Goal: Information Seeking & Learning: Learn about a topic

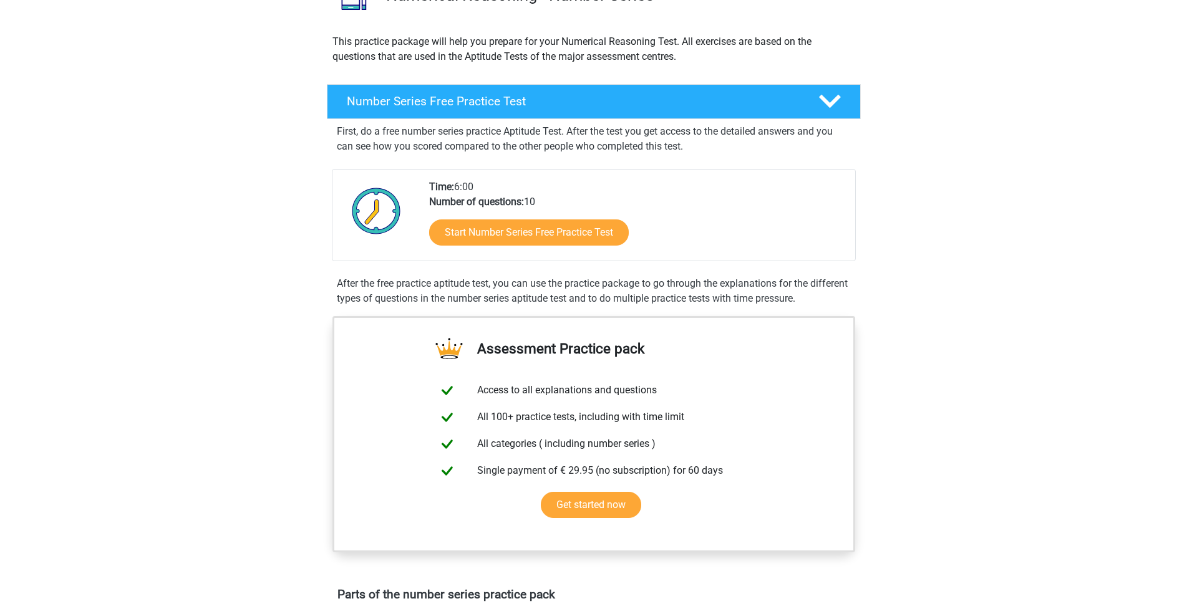
scroll to position [125, 0]
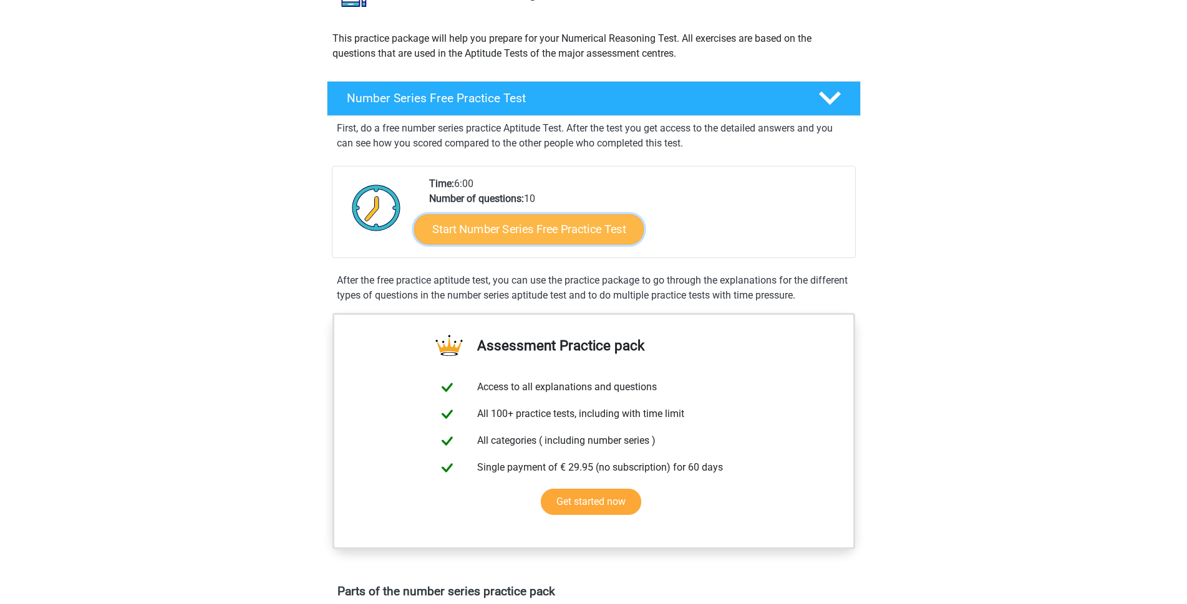
click at [558, 231] on link "Start Number Series Free Practice Test" at bounding box center [529, 229] width 230 height 30
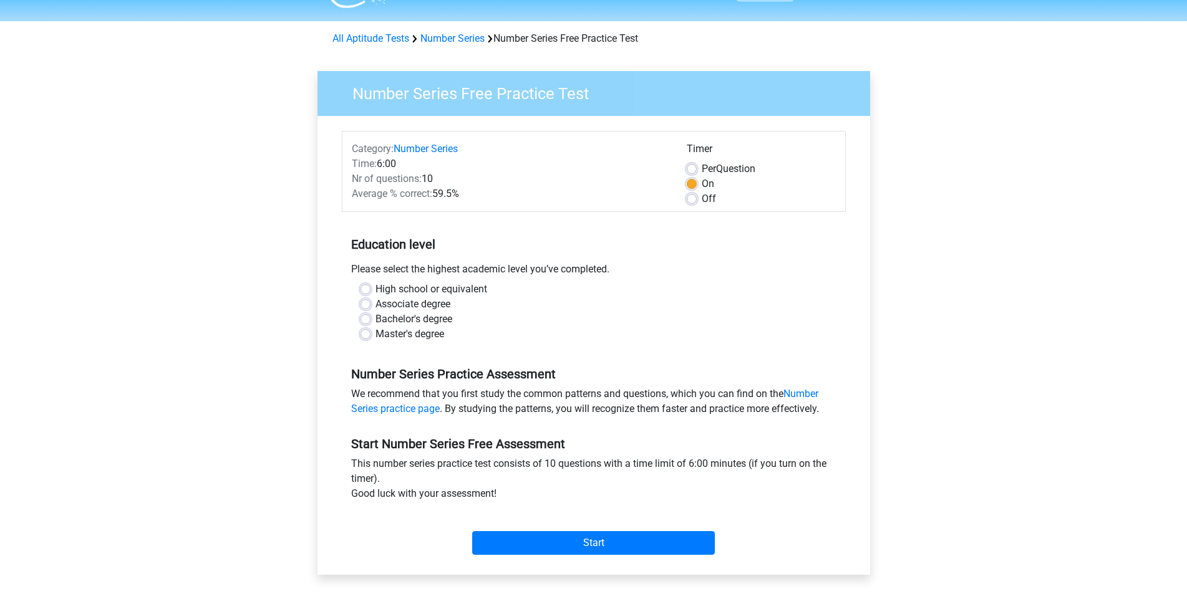
scroll to position [62, 0]
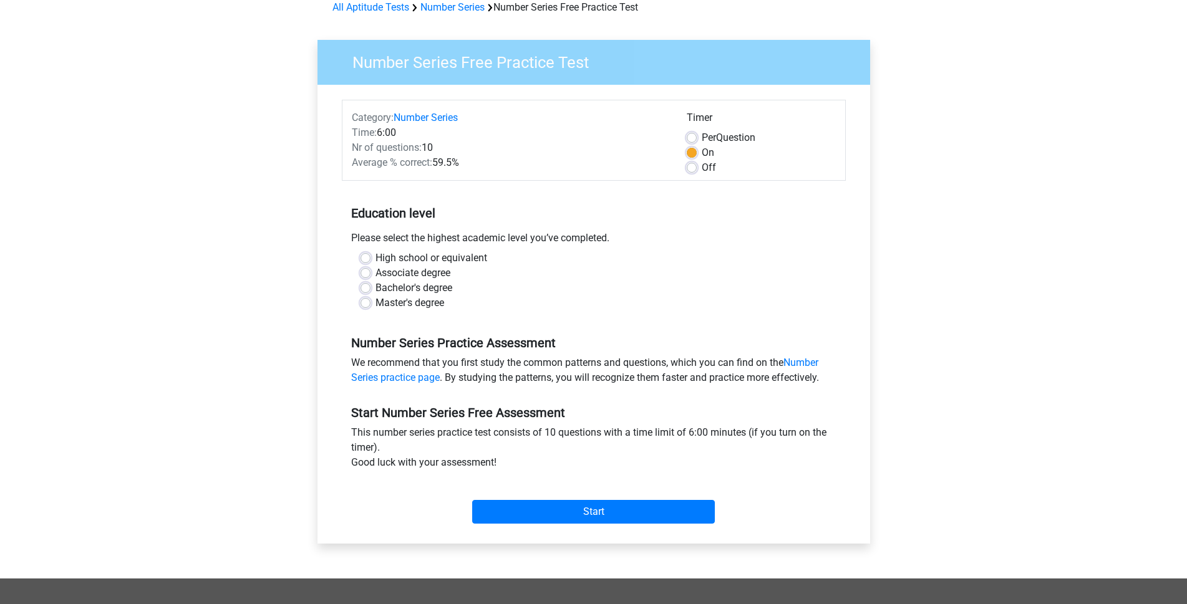
click at [375, 259] on label "High school or equivalent" at bounding box center [431, 258] width 112 height 15
click at [369, 259] on input "High school or equivalent" at bounding box center [366, 257] width 10 height 12
radio input "true"
click at [588, 510] on input "Start" at bounding box center [593, 512] width 243 height 24
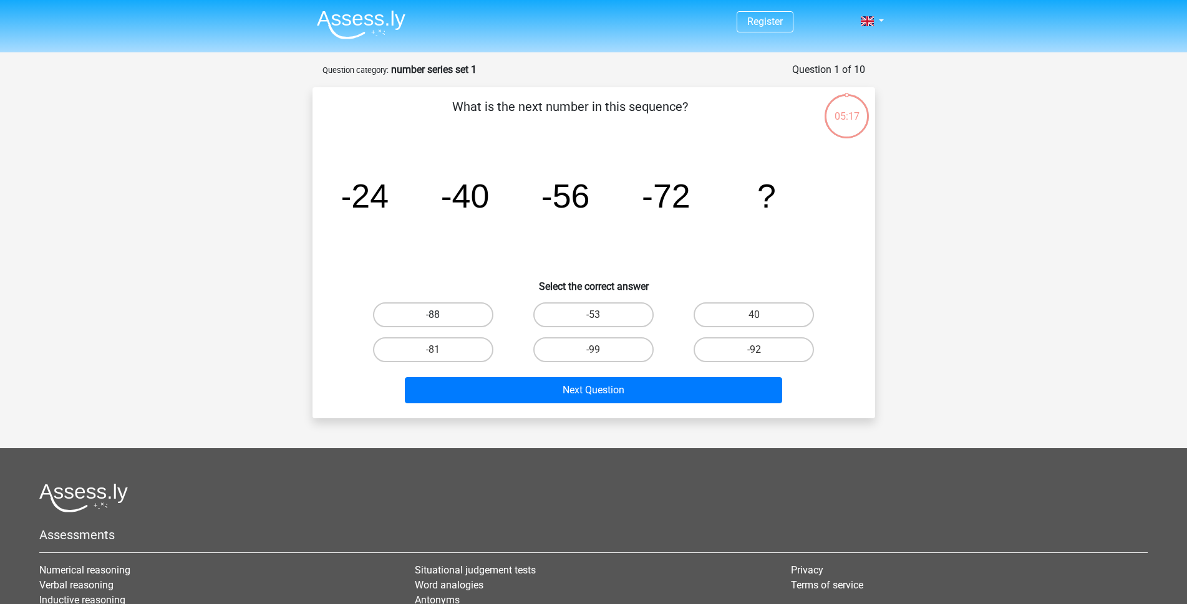
click at [432, 311] on label "-88" at bounding box center [433, 315] width 120 height 25
click at [433, 315] on input "-88" at bounding box center [437, 319] width 8 height 8
radio input "true"
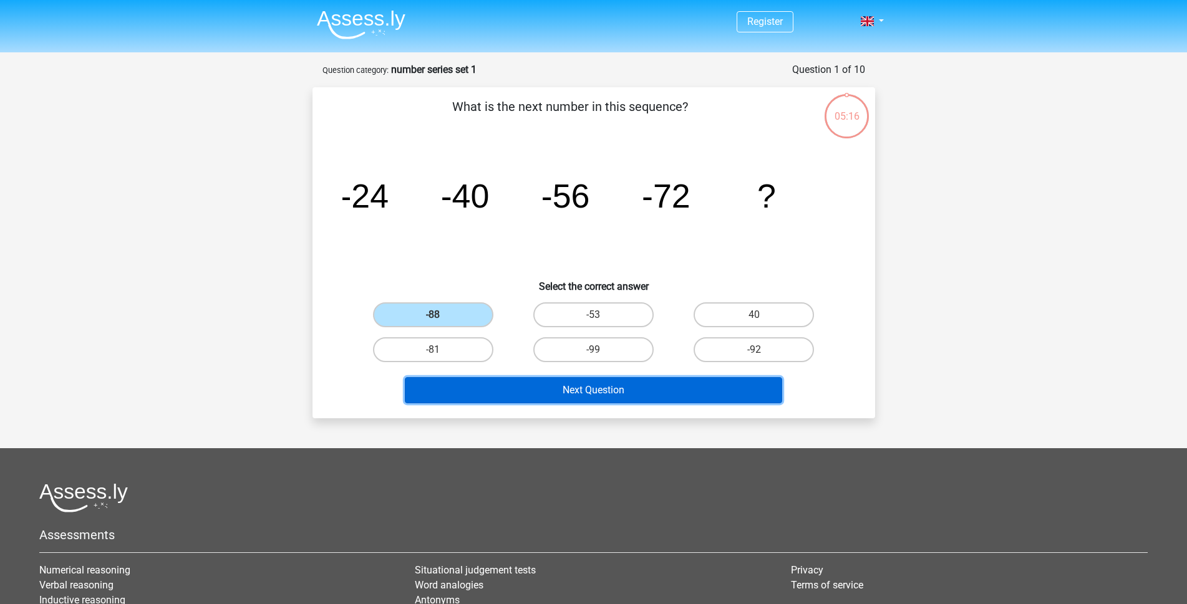
click at [599, 387] on button "Next Question" at bounding box center [593, 390] width 377 height 26
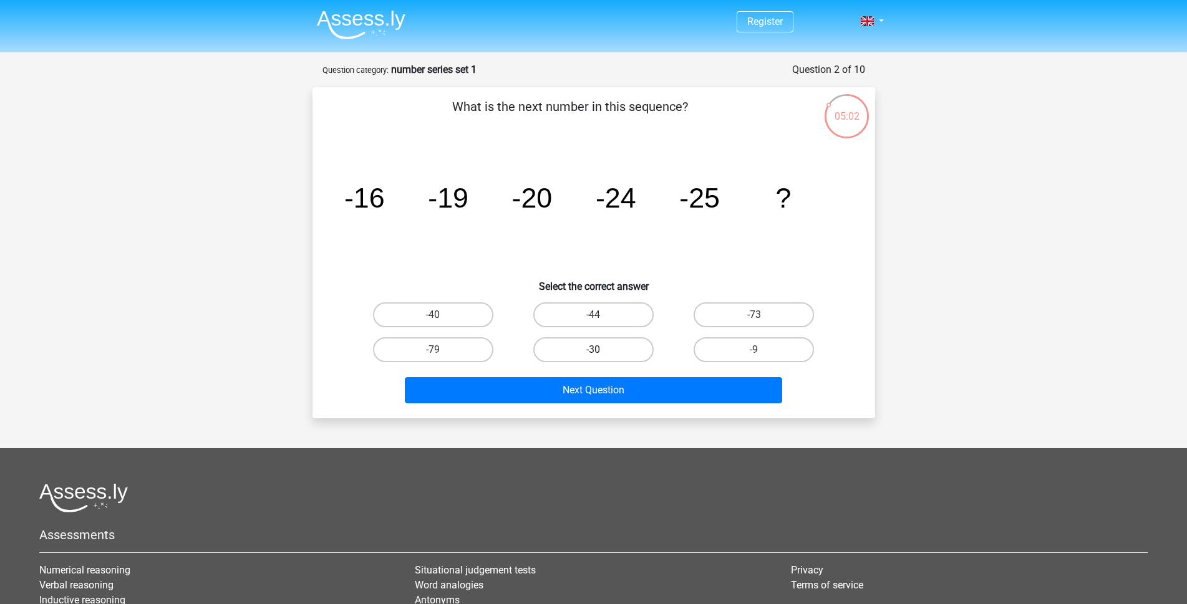
click at [586, 349] on label "-30" at bounding box center [593, 349] width 120 height 25
click at [593, 350] on input "-30" at bounding box center [597, 354] width 8 height 8
radio input "true"
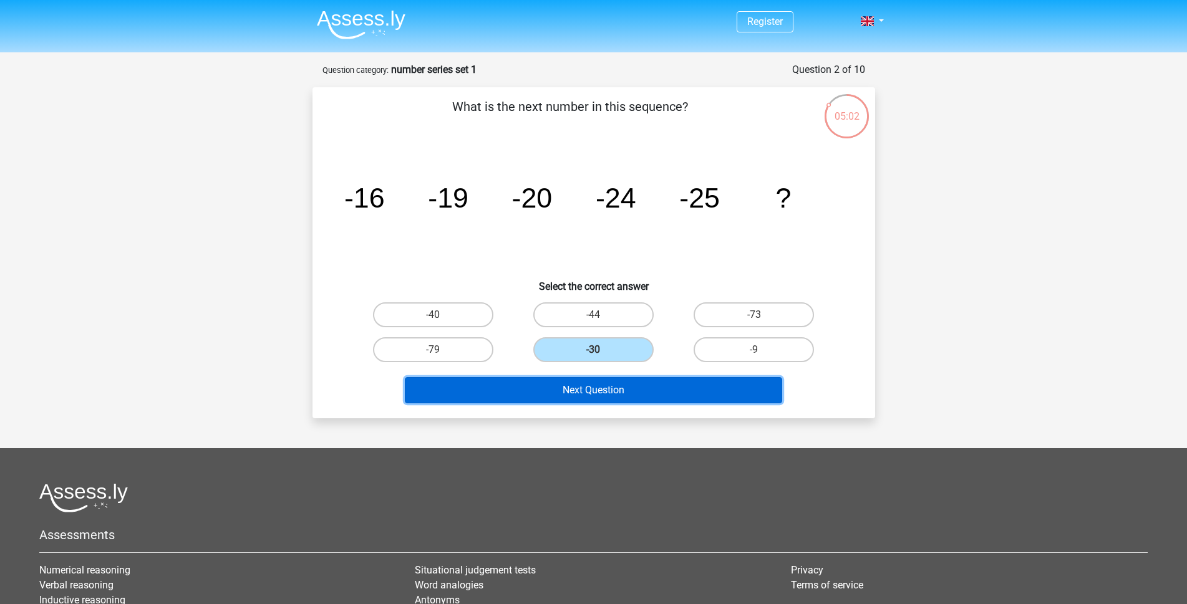
click at [582, 389] on button "Next Question" at bounding box center [593, 390] width 377 height 26
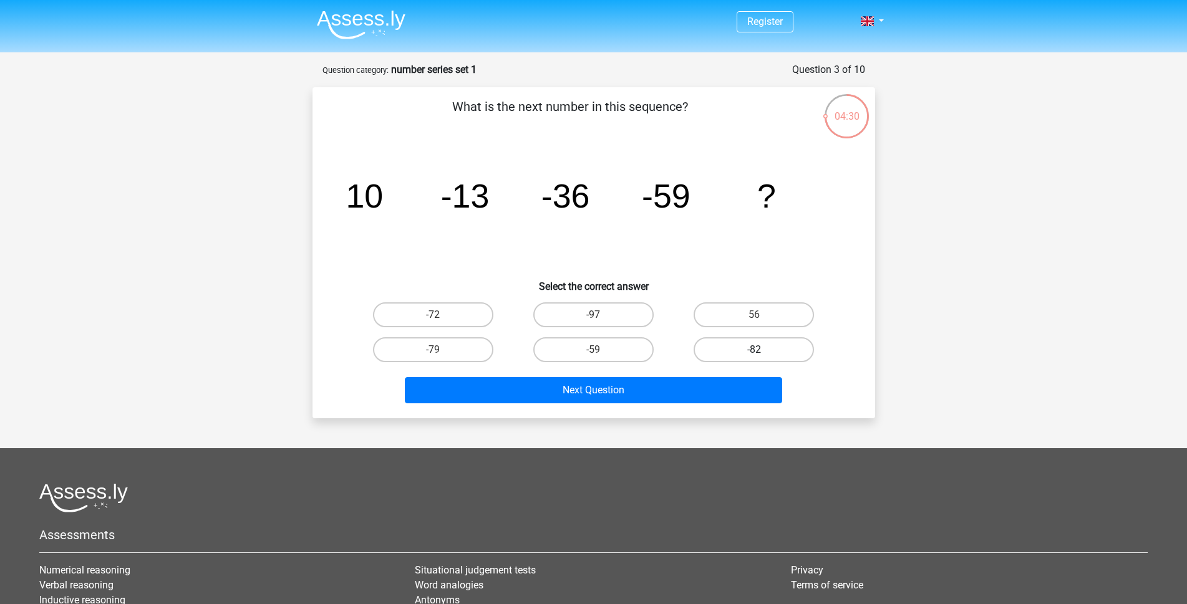
click at [752, 347] on label "-82" at bounding box center [754, 349] width 120 height 25
click at [754, 350] on input "-82" at bounding box center [758, 354] width 8 height 8
radio input "true"
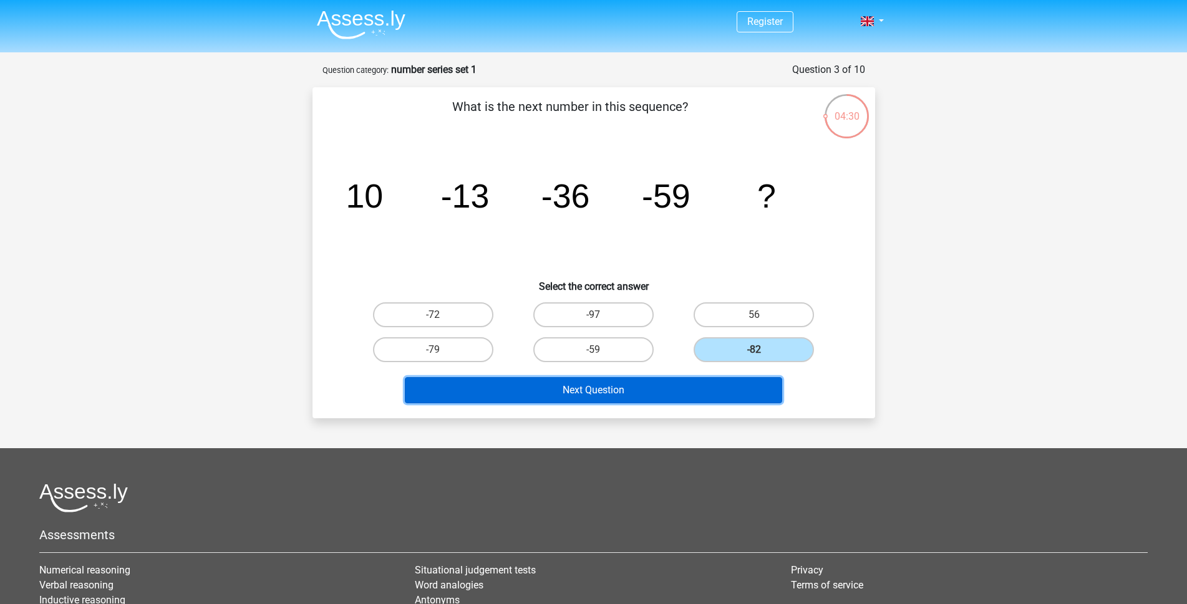
click at [609, 394] on button "Next Question" at bounding box center [593, 390] width 377 height 26
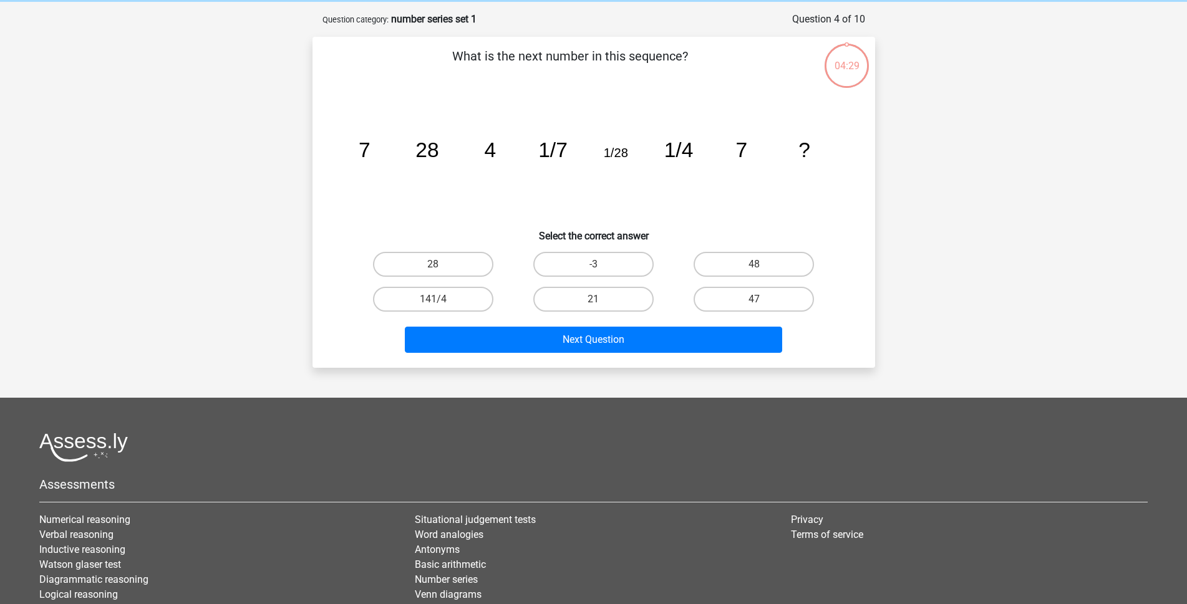
scroll to position [62, 0]
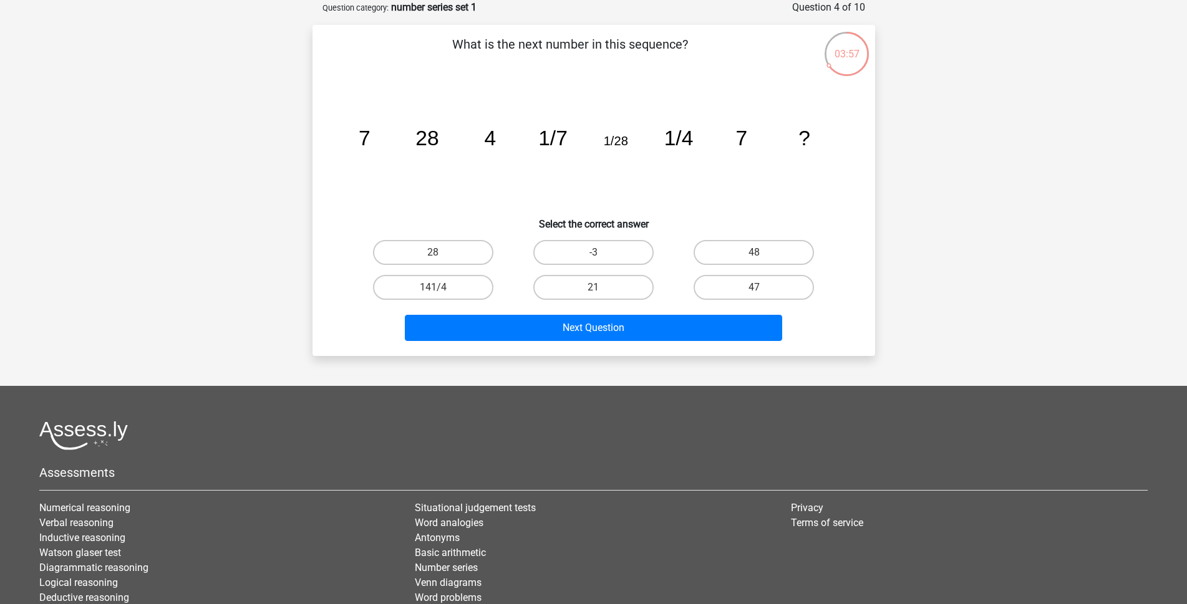
drag, startPoint x: 460, startPoint y: 248, endPoint x: 497, endPoint y: 277, distance: 47.5
click at [461, 246] on label "28" at bounding box center [433, 252] width 120 height 25
click at [441, 253] on input "28" at bounding box center [437, 257] width 8 height 8
radio input "true"
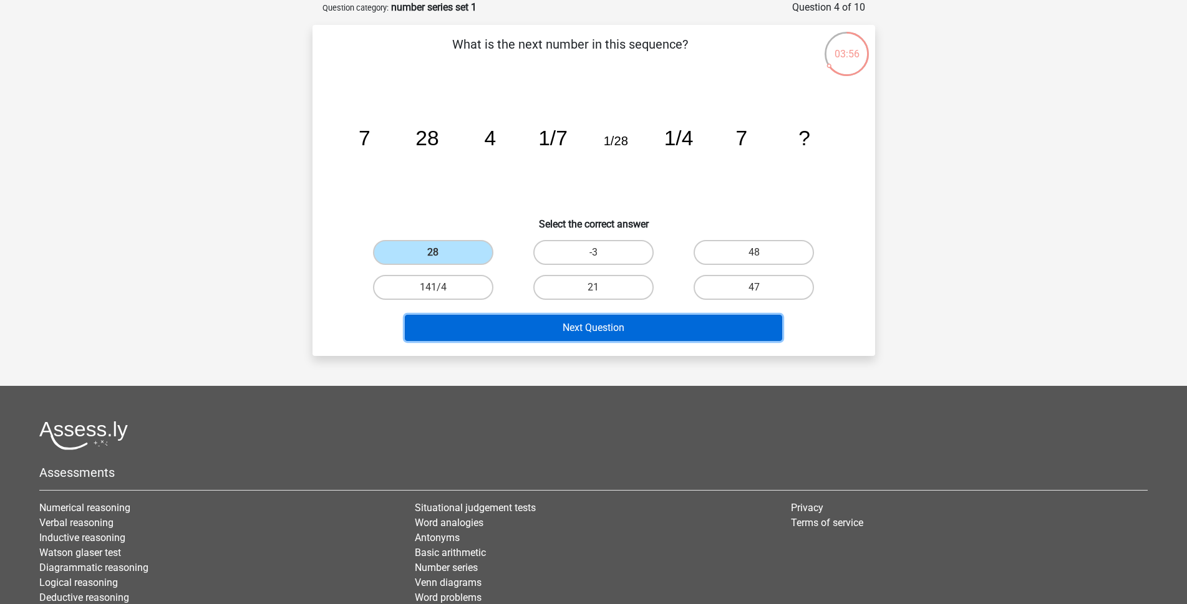
click at [585, 329] on button "Next Question" at bounding box center [593, 328] width 377 height 26
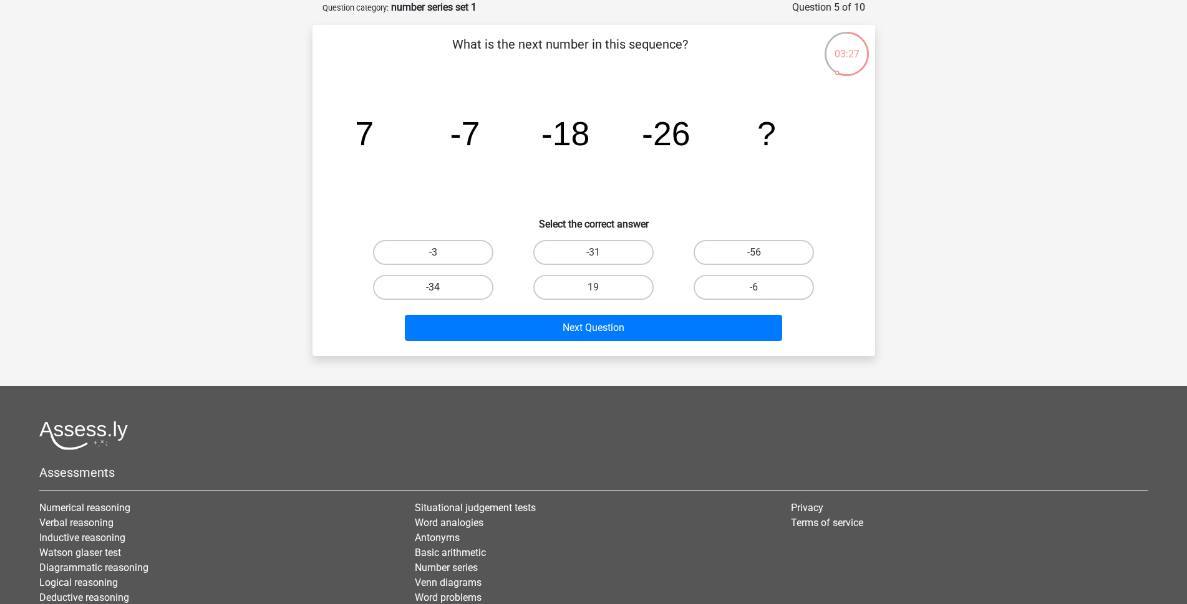
click at [403, 283] on label "-34" at bounding box center [433, 287] width 120 height 25
click at [433, 288] on input "-34" at bounding box center [437, 292] width 8 height 8
radio input "true"
click at [624, 251] on label "-31" at bounding box center [593, 252] width 120 height 25
click at [601, 253] on input "-31" at bounding box center [597, 257] width 8 height 8
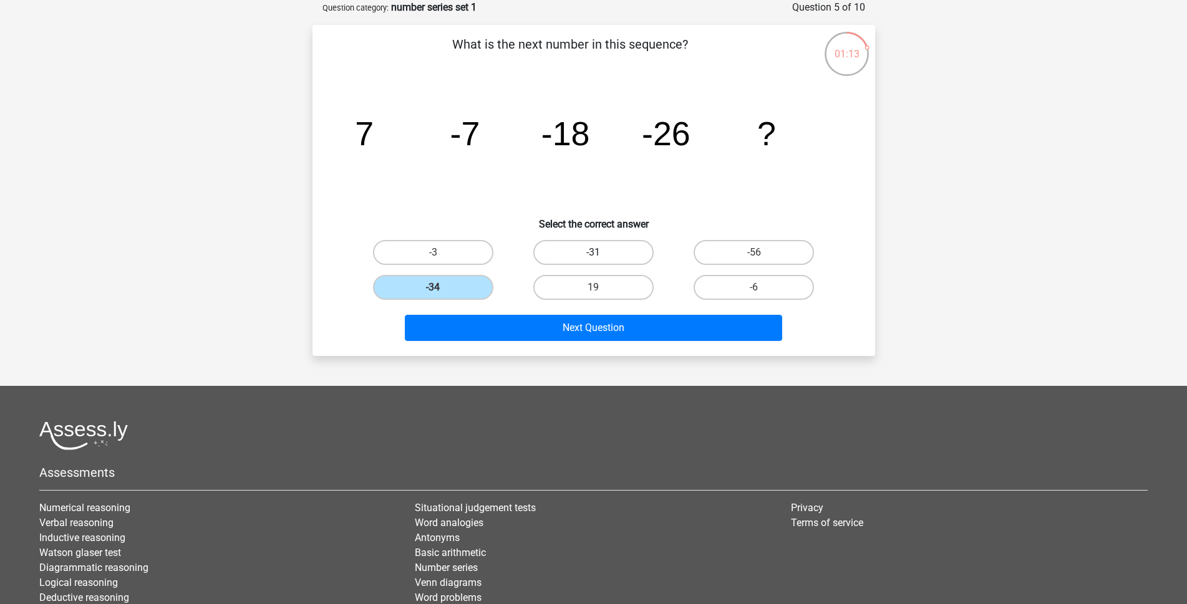
radio input "true"
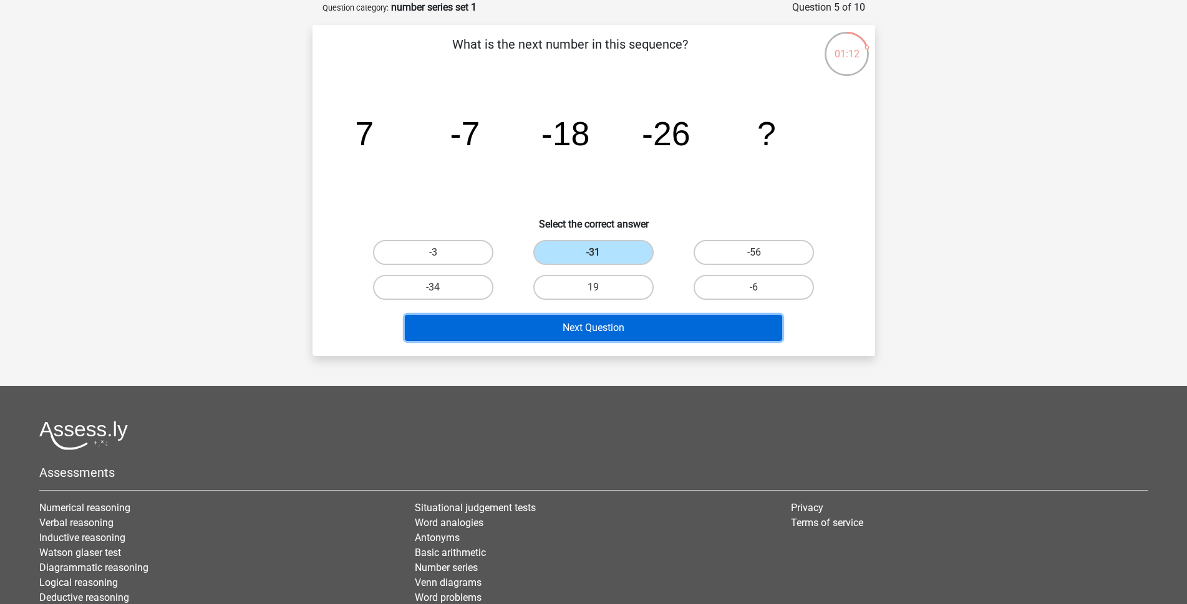
click at [627, 324] on button "Next Question" at bounding box center [593, 328] width 377 height 26
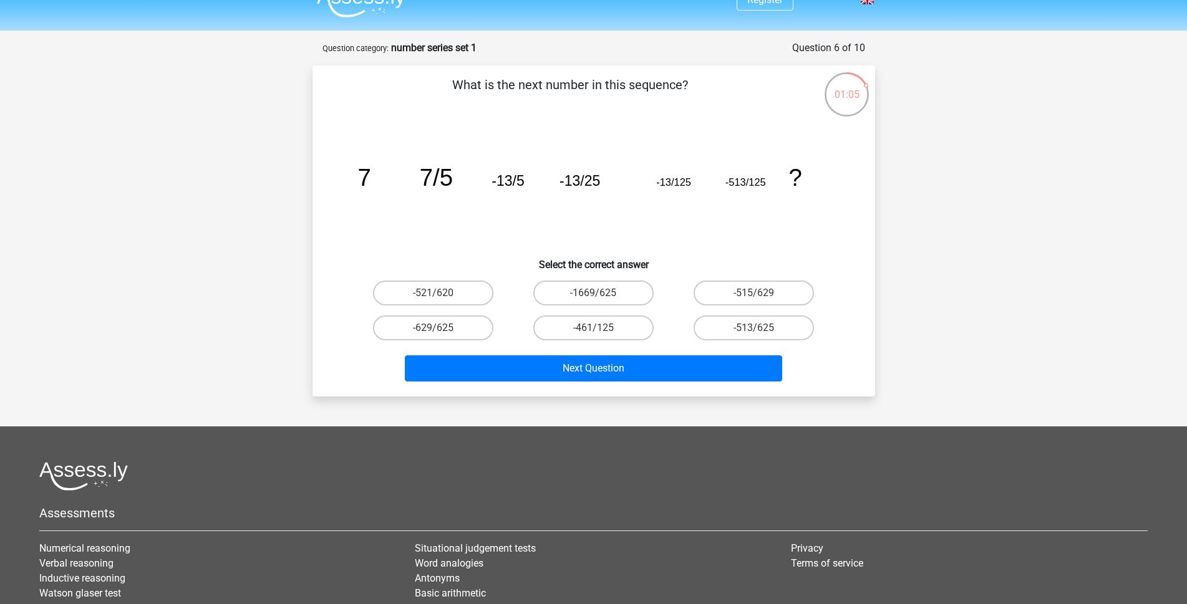
scroll to position [0, 0]
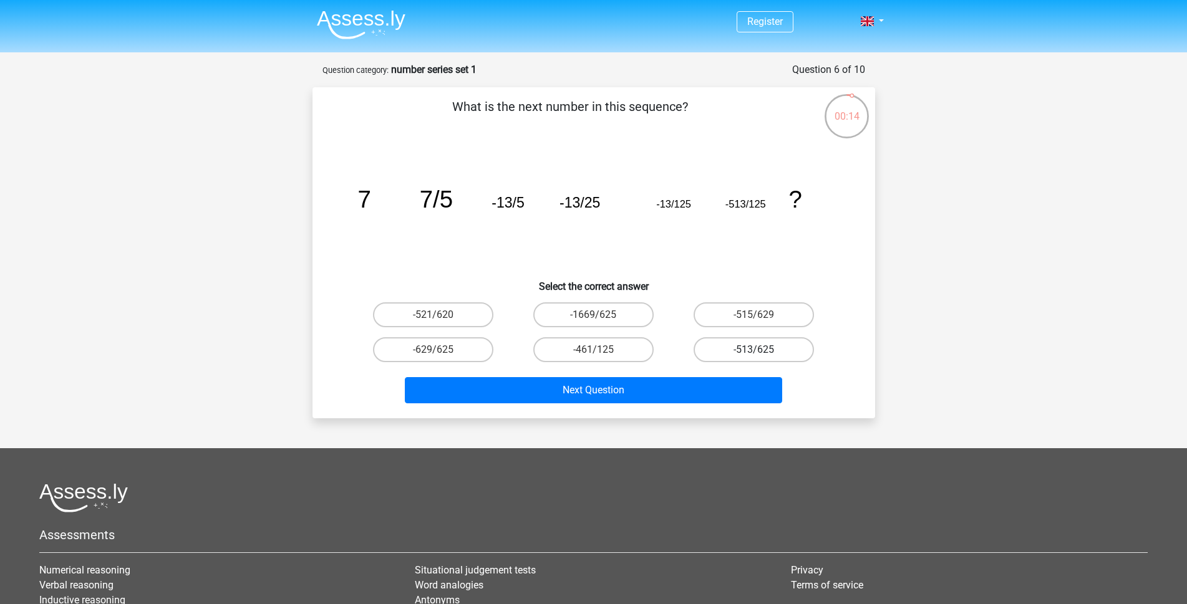
drag, startPoint x: 757, startPoint y: 350, endPoint x: 749, endPoint y: 351, distance: 7.6
click at [755, 350] on input "-513/625" at bounding box center [758, 354] width 8 height 8
radio input "true"
click at [701, 371] on div "Next Question" at bounding box center [593, 387] width 523 height 41
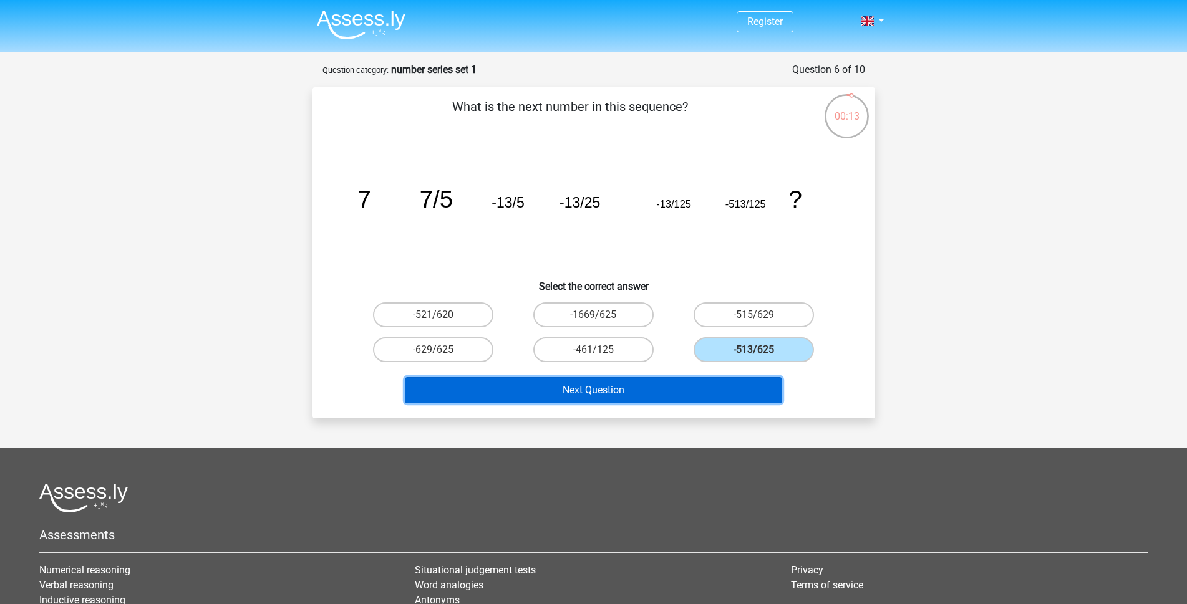
click at [652, 387] on button "Next Question" at bounding box center [593, 390] width 377 height 26
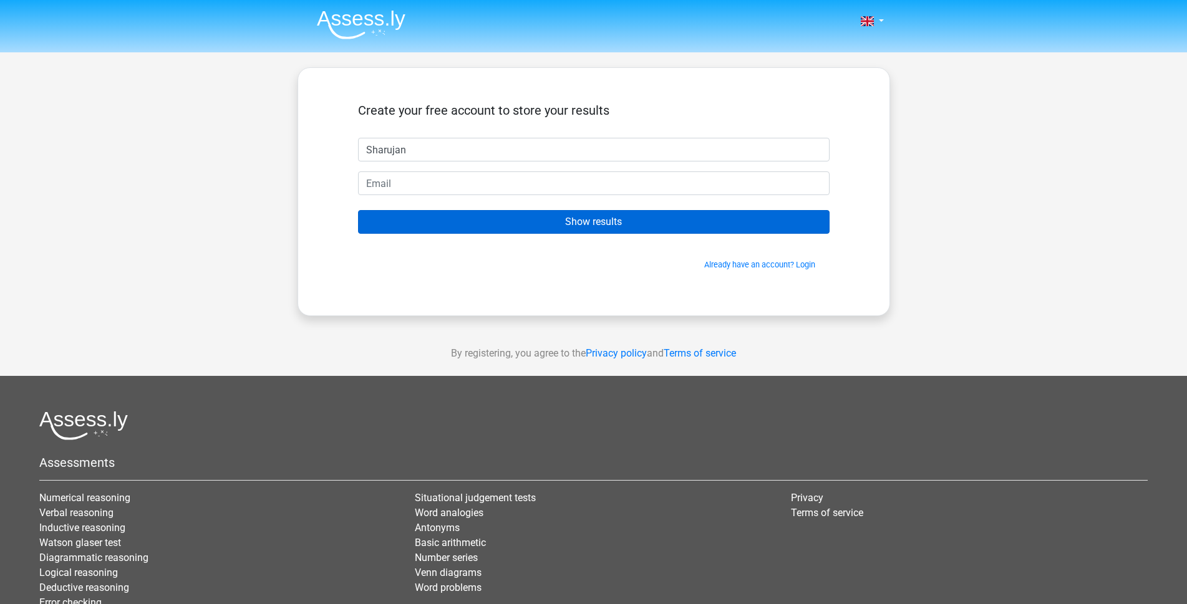
type input "Sharujan"
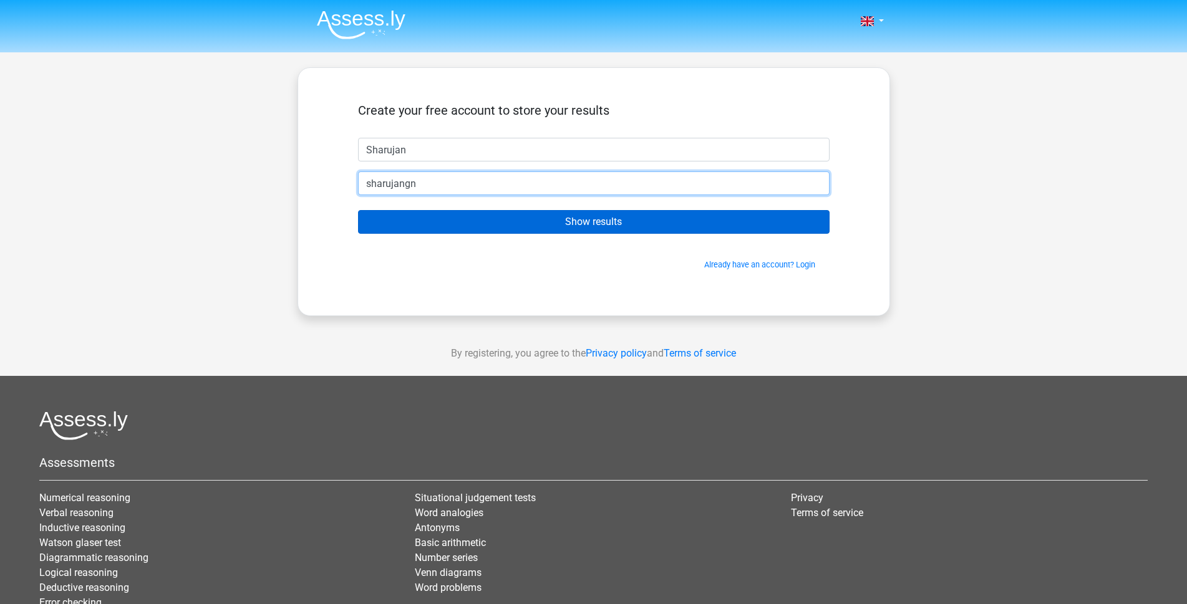
type input "[EMAIL_ADDRESS][DOMAIN_NAME]"
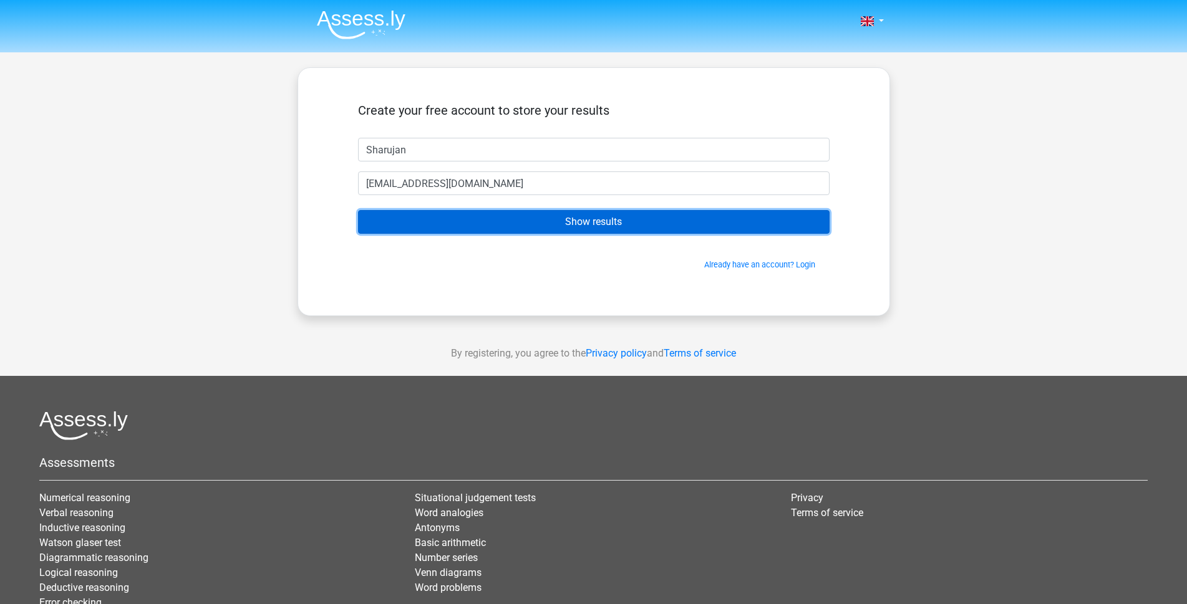
click at [532, 228] on input "Show results" at bounding box center [594, 222] width 472 height 24
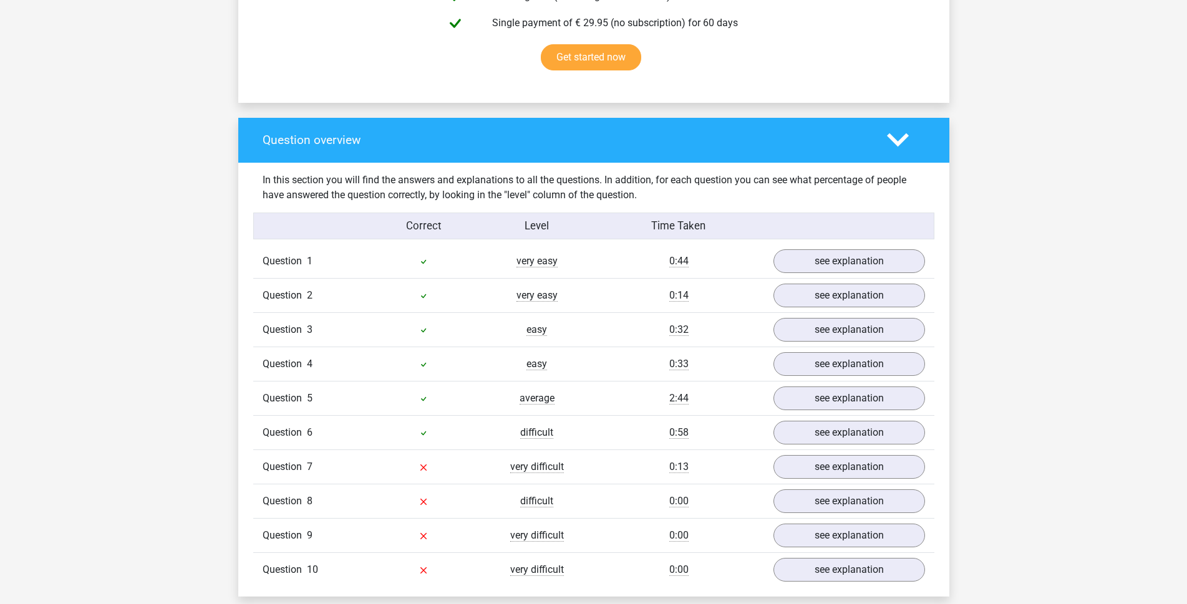
scroll to position [811, 0]
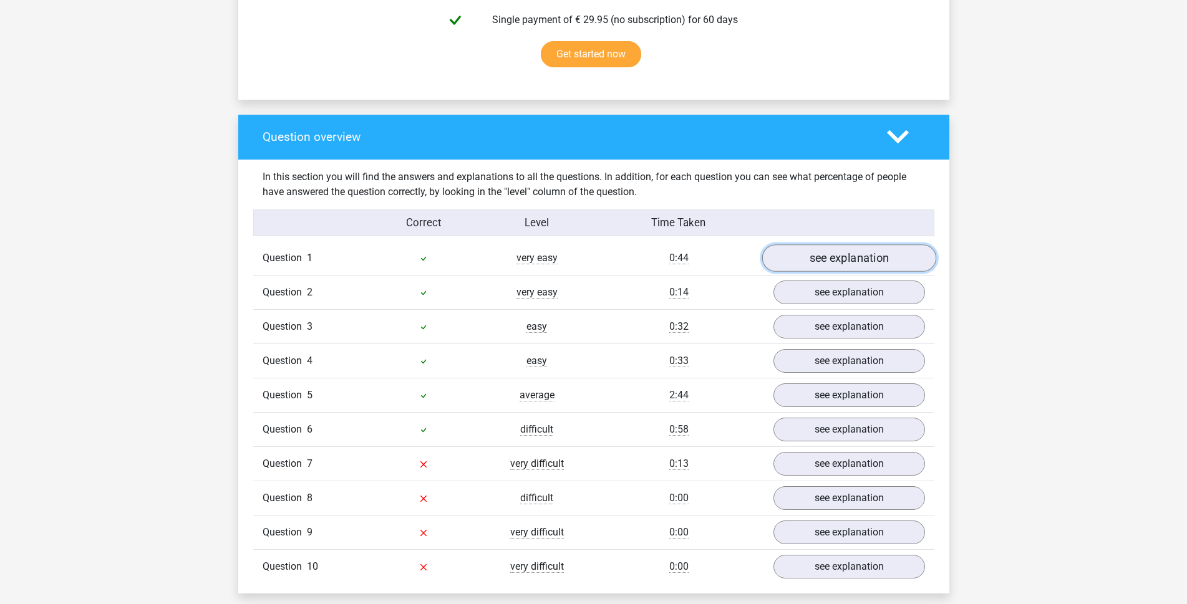
click at [798, 262] on link "see explanation" at bounding box center [849, 258] width 174 height 27
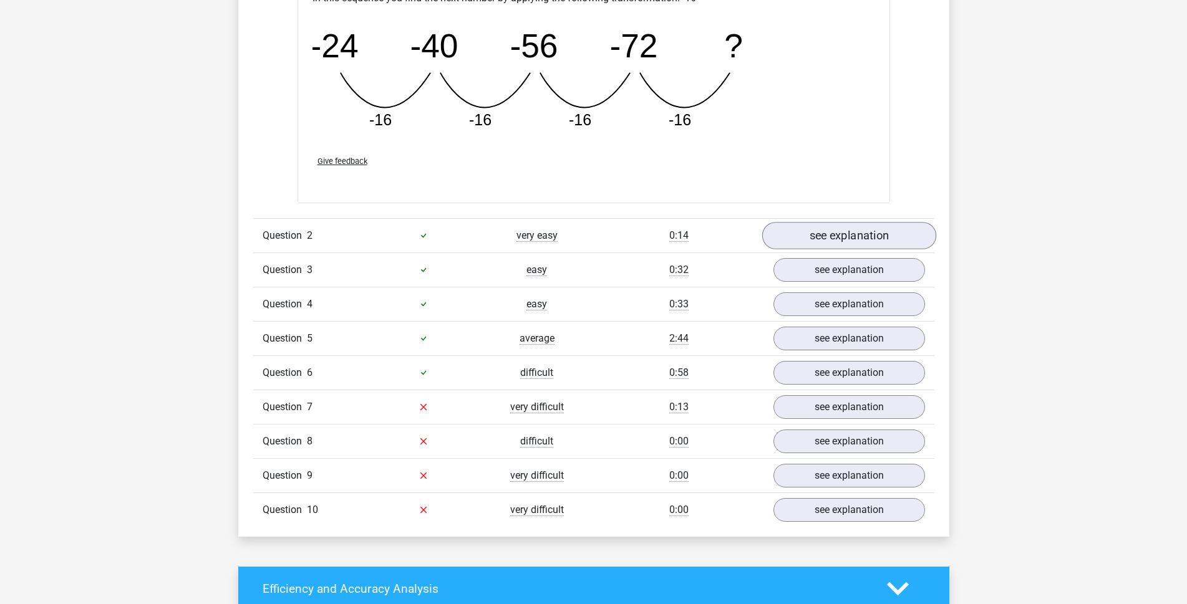
scroll to position [1435, 0]
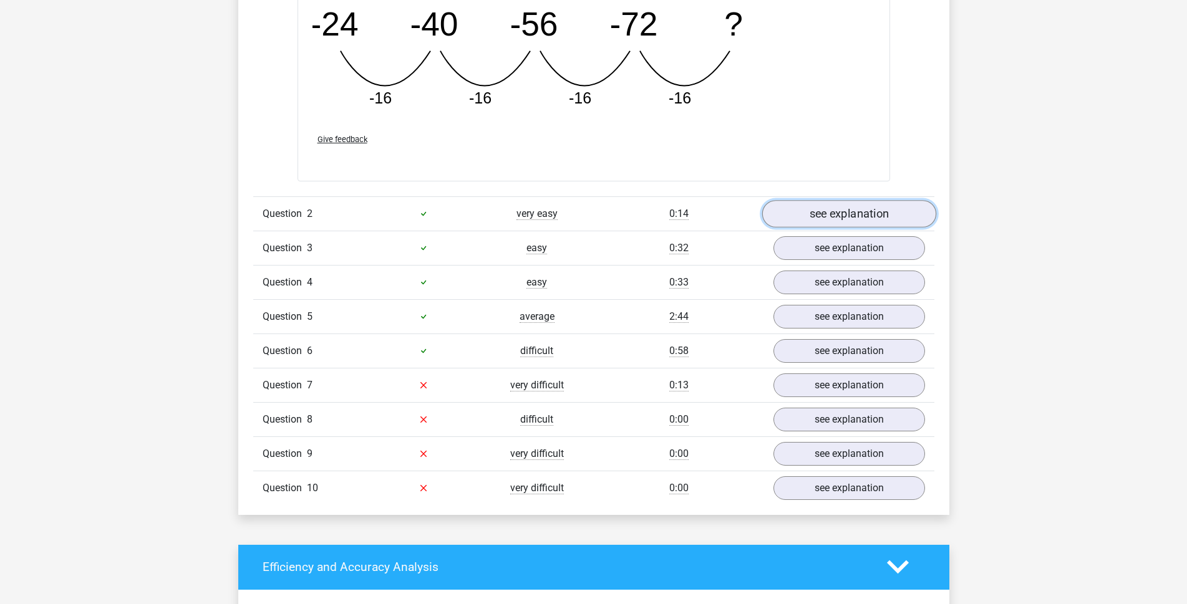
click at [820, 217] on link "see explanation" at bounding box center [849, 213] width 174 height 27
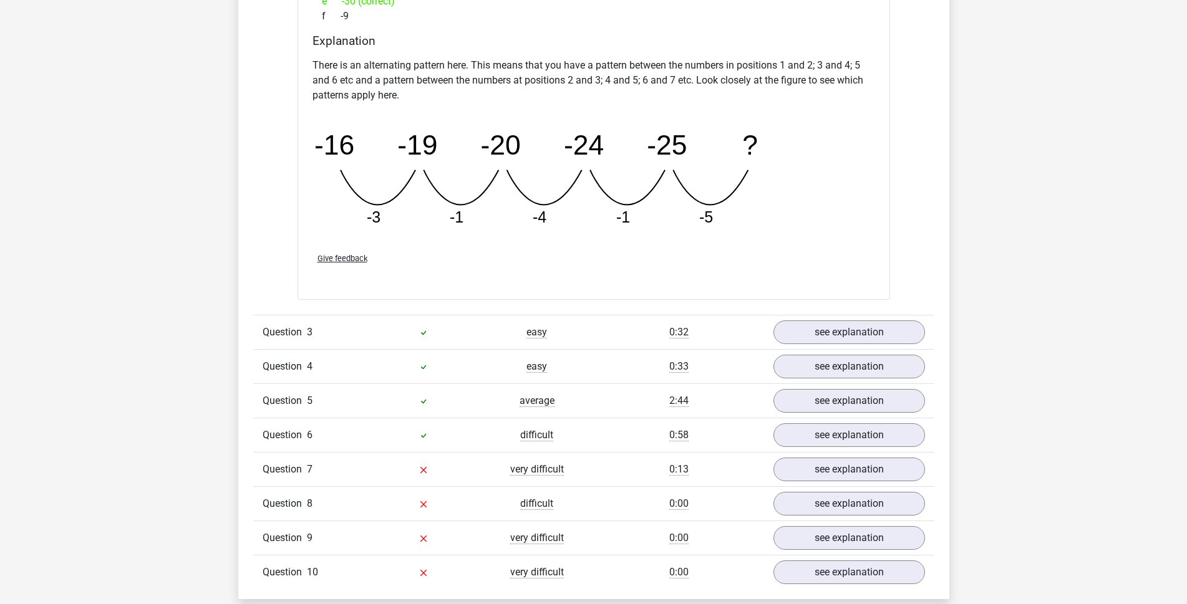
scroll to position [1996, 0]
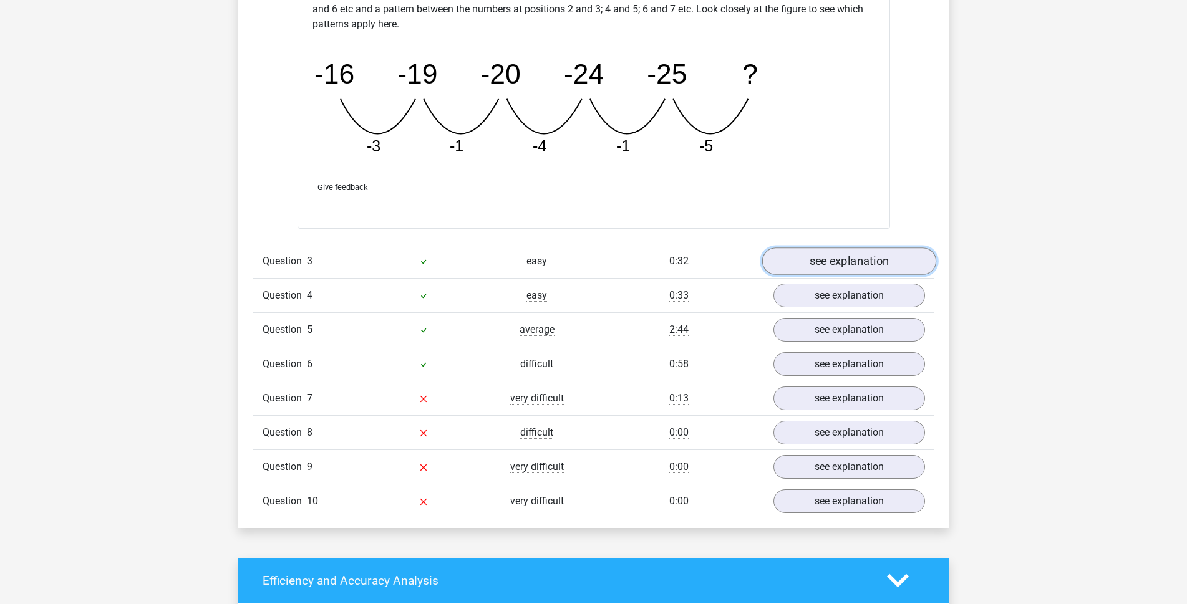
click at [801, 258] on link "see explanation" at bounding box center [849, 261] width 174 height 27
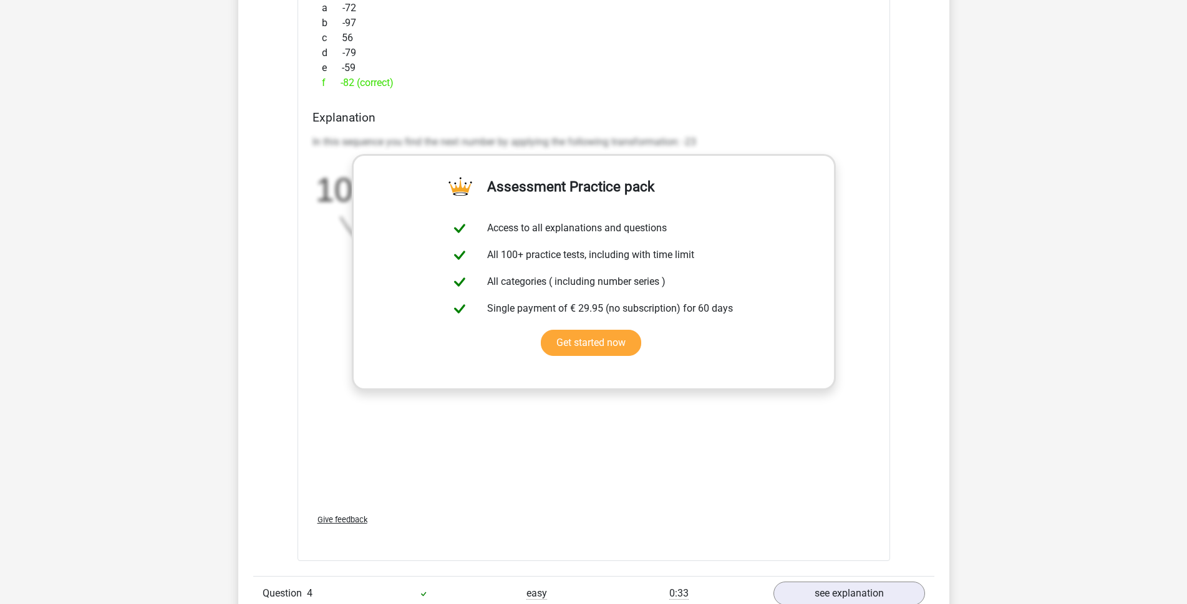
scroll to position [2557, 0]
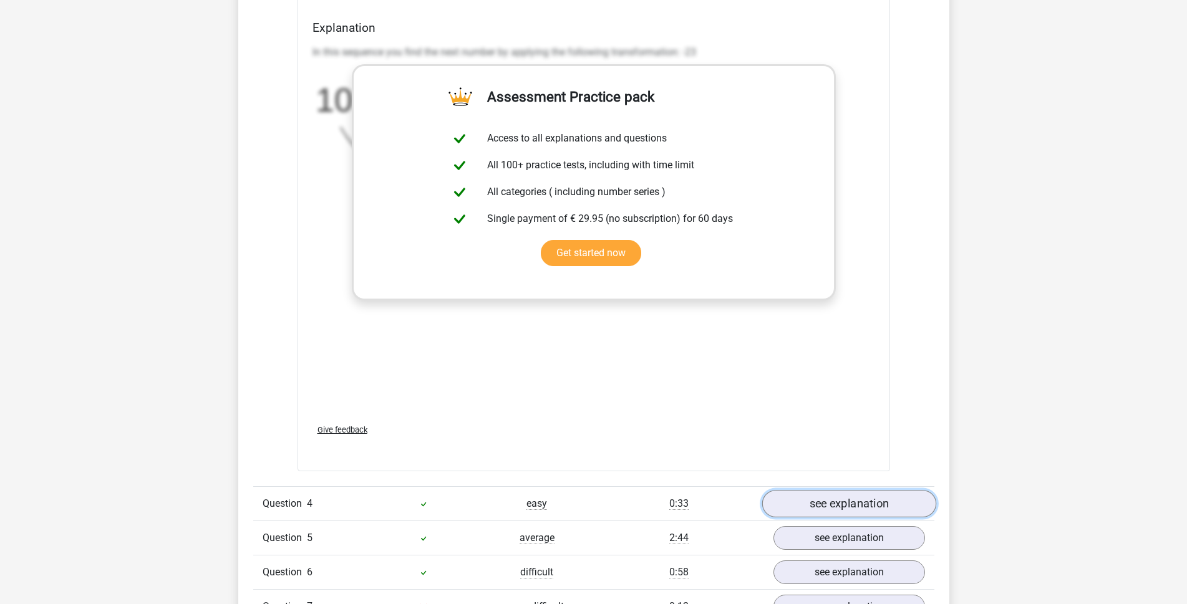
click at [864, 494] on link "see explanation" at bounding box center [849, 503] width 174 height 27
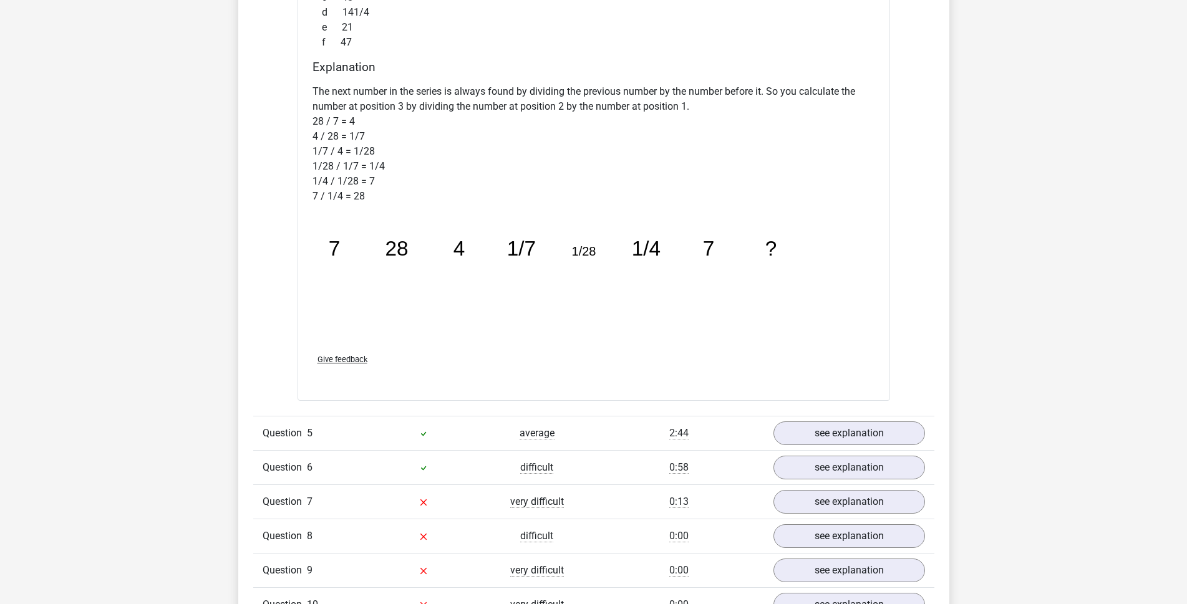
scroll to position [3368, 0]
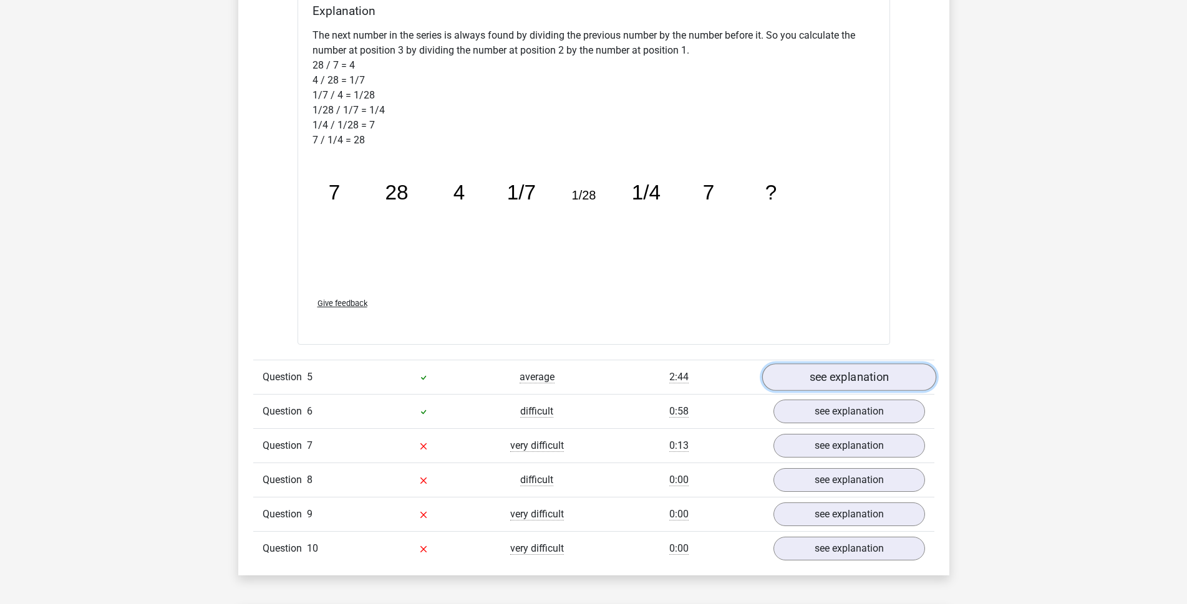
click at [851, 380] on link "see explanation" at bounding box center [849, 377] width 174 height 27
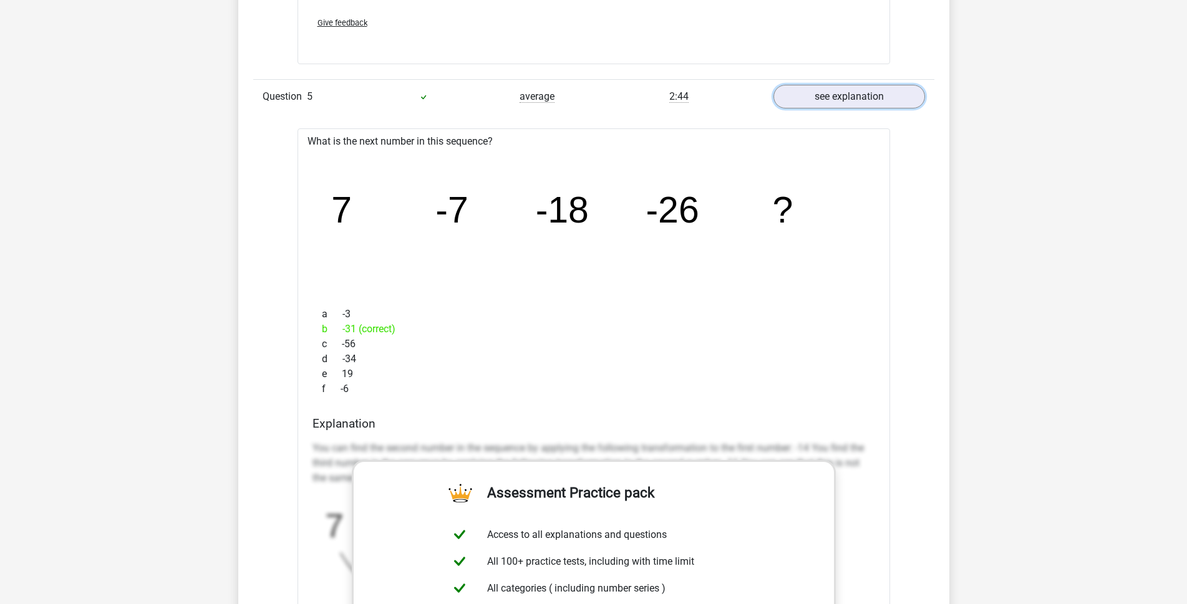
scroll to position [3618, 0]
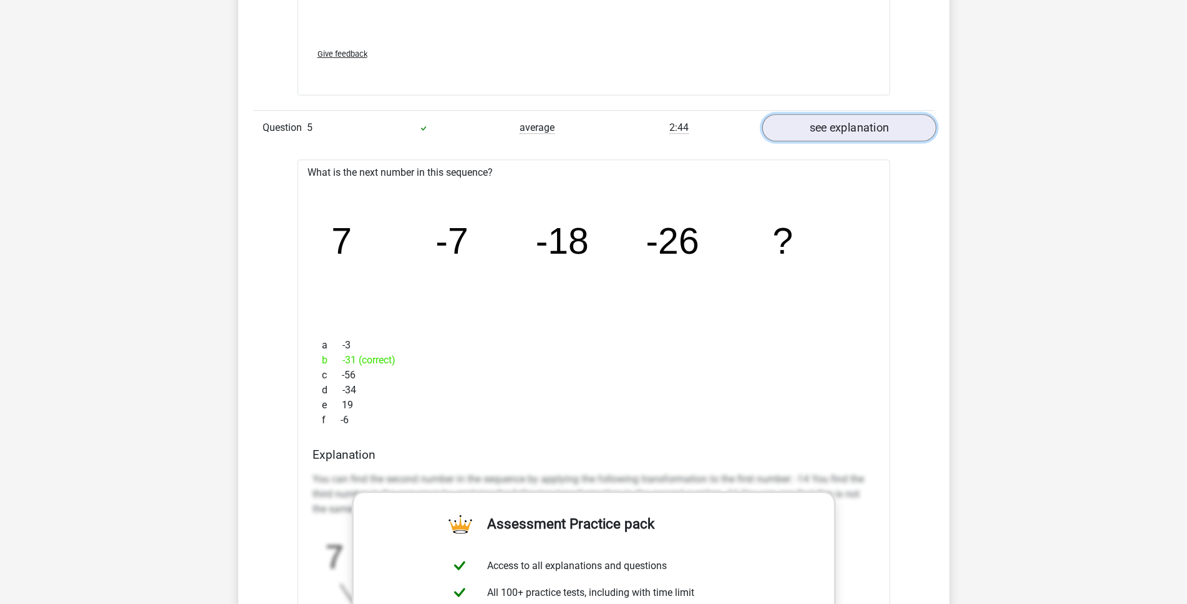
click at [853, 133] on link "see explanation" at bounding box center [849, 127] width 174 height 27
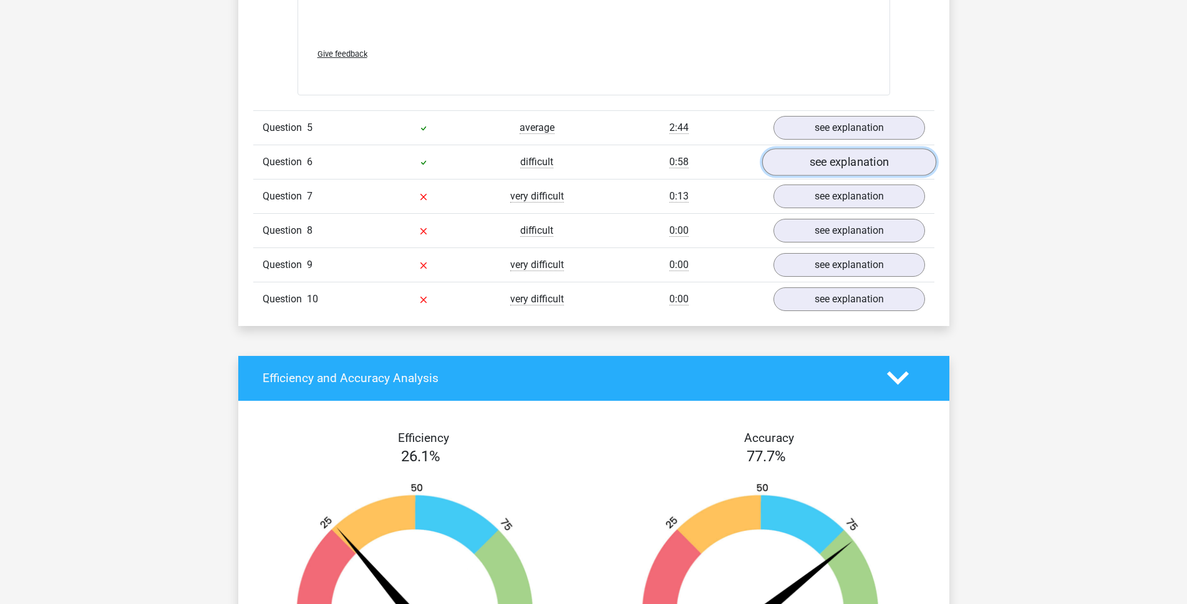
click at [833, 158] on link "see explanation" at bounding box center [849, 161] width 174 height 27
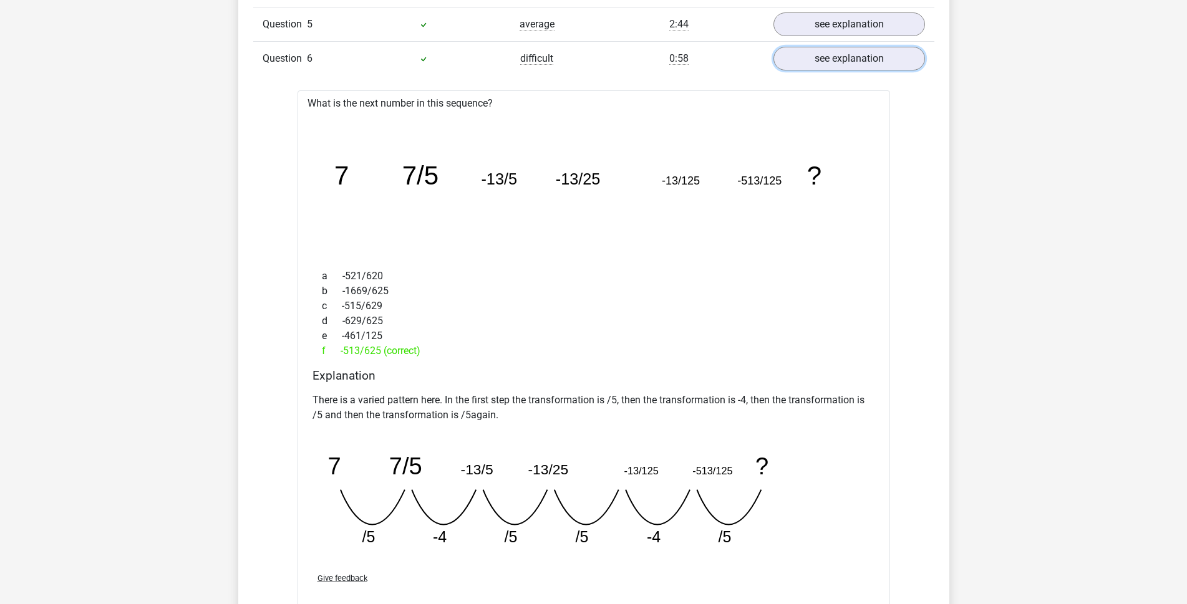
scroll to position [3742, 0]
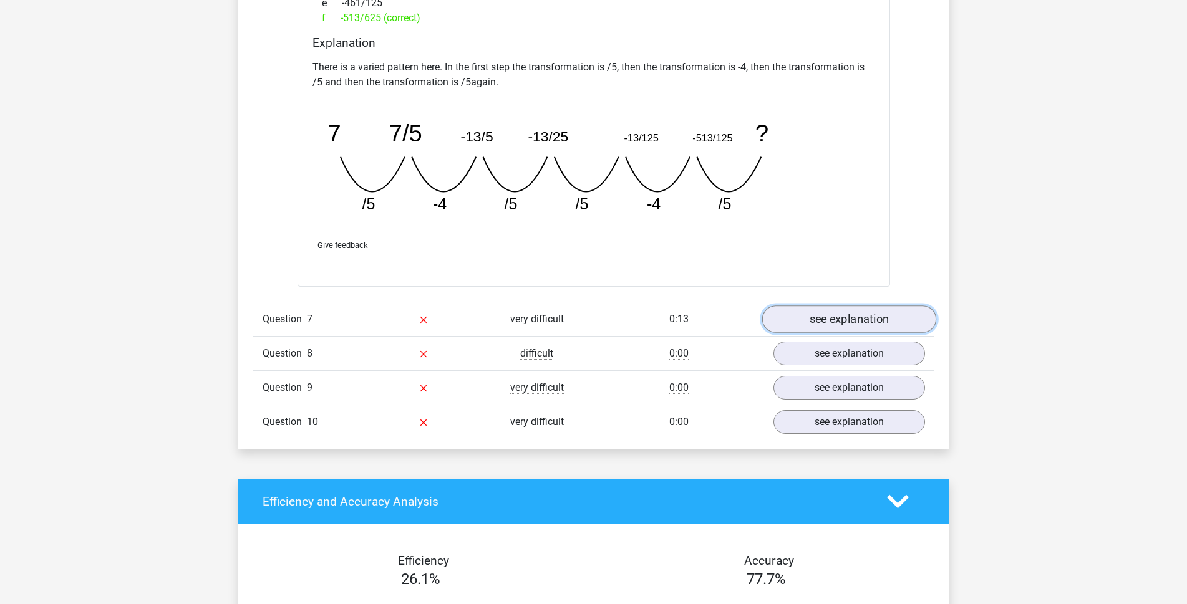
click at [853, 312] on link "see explanation" at bounding box center [849, 319] width 174 height 27
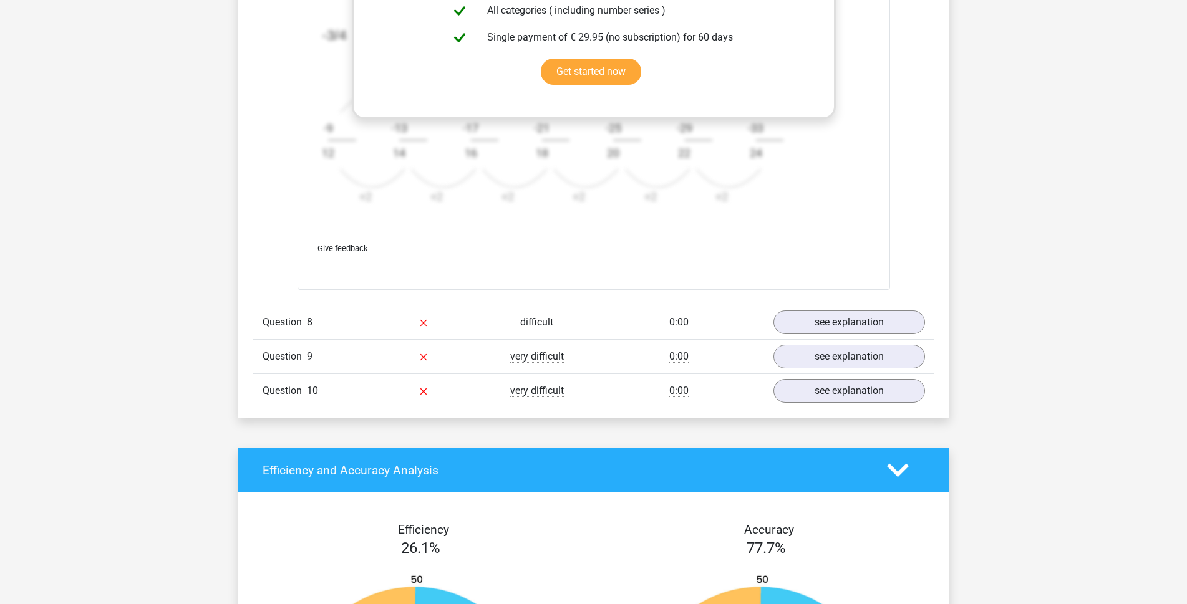
scroll to position [4928, 0]
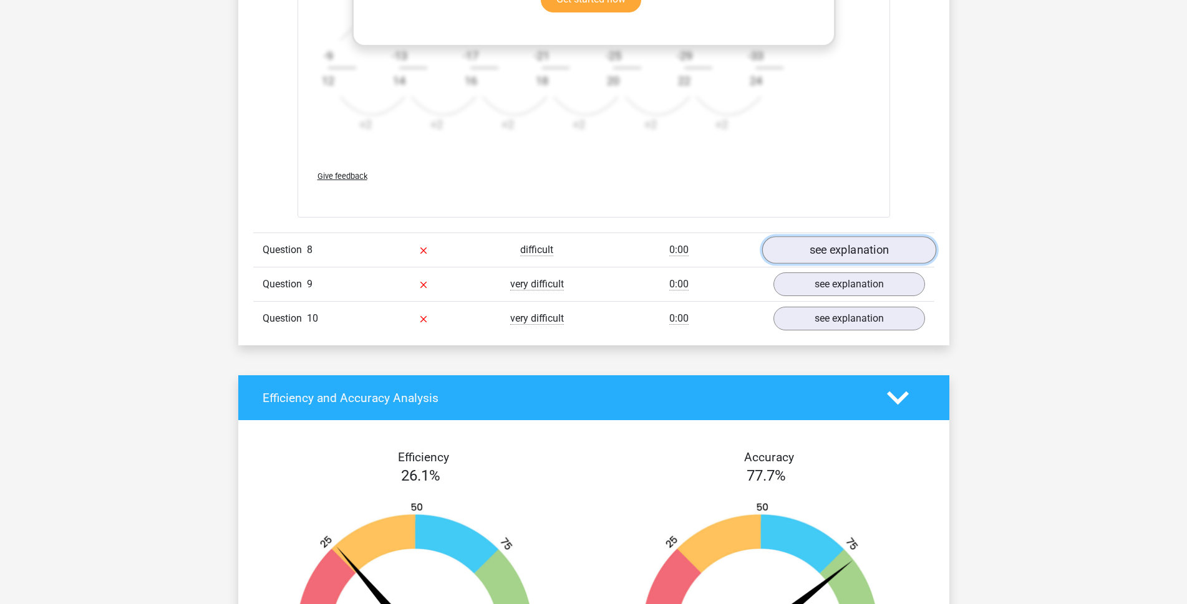
click at [876, 239] on link "see explanation" at bounding box center [849, 249] width 174 height 27
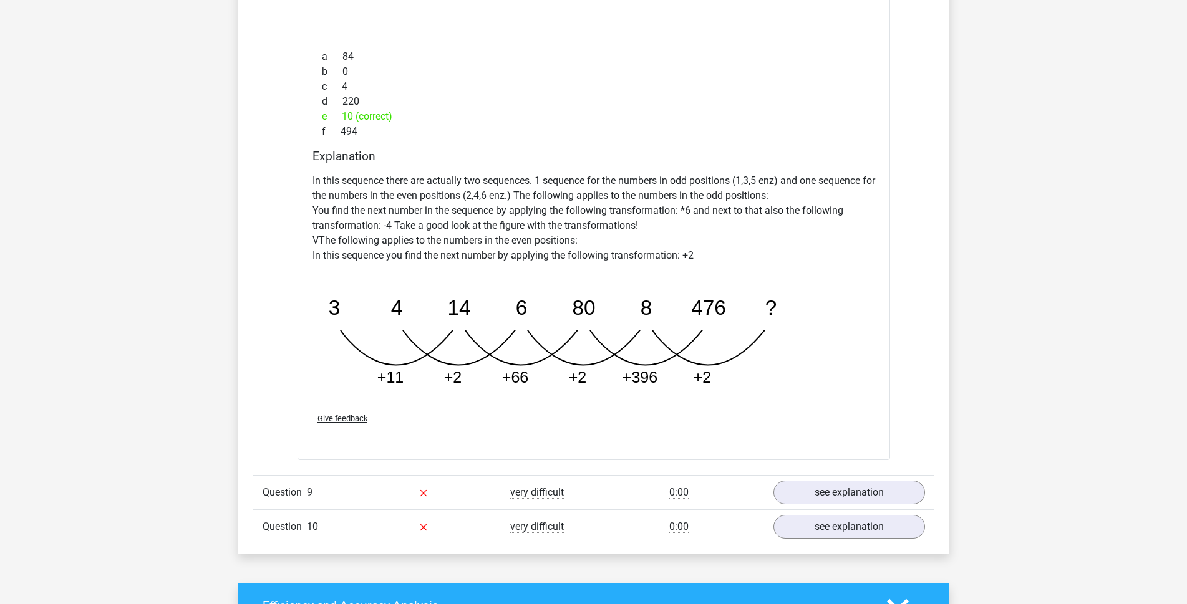
scroll to position [5364, 0]
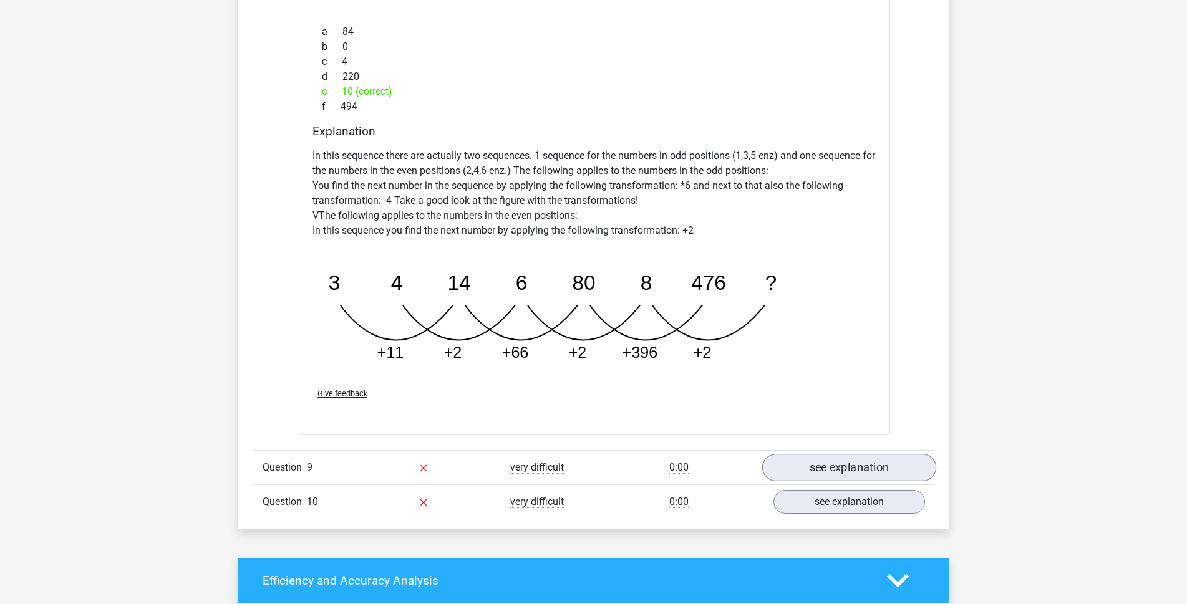
click at [843, 457] on div "Question 9 very difficult 0:00 see explanation" at bounding box center [593, 467] width 681 height 34
click at [845, 464] on link "see explanation" at bounding box center [849, 467] width 174 height 27
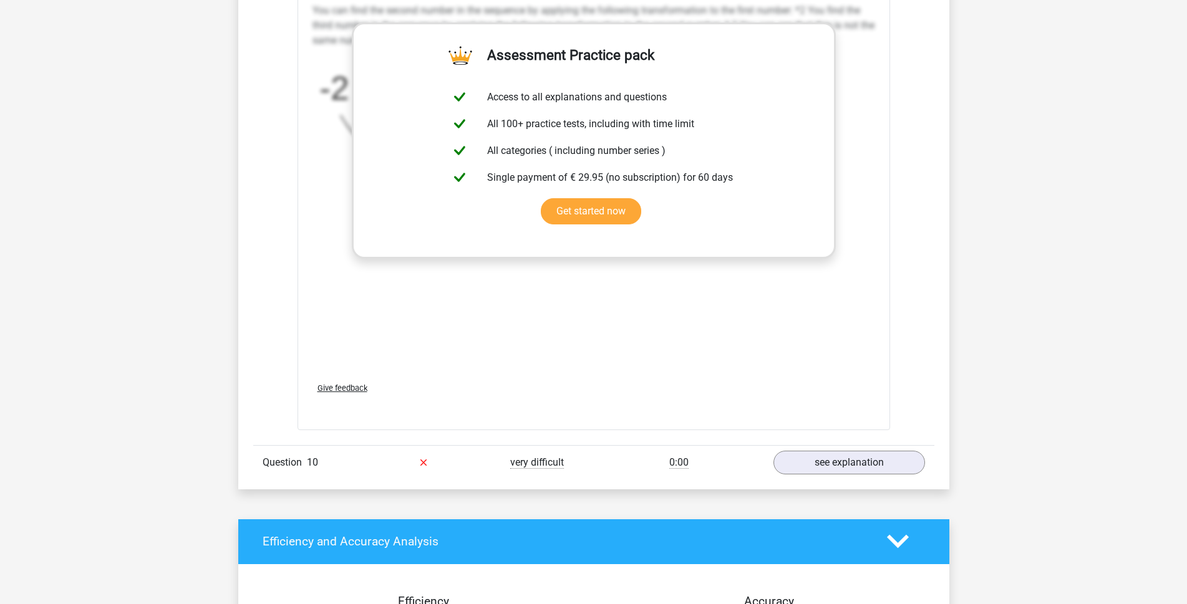
scroll to position [6237, 0]
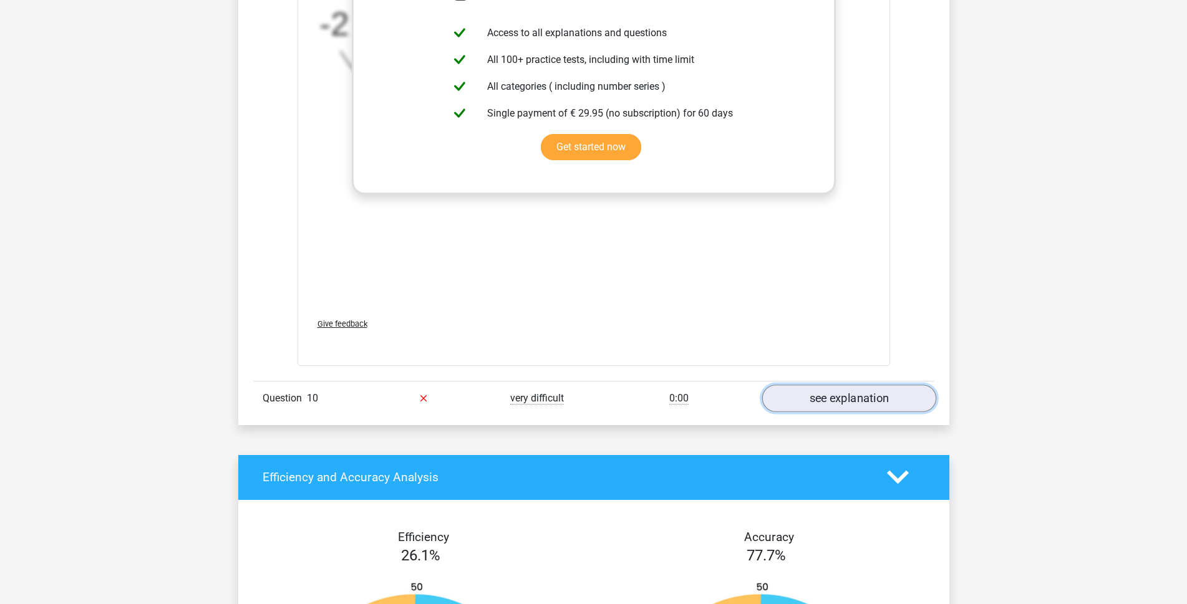
click at [819, 404] on link "see explanation" at bounding box center [849, 398] width 174 height 27
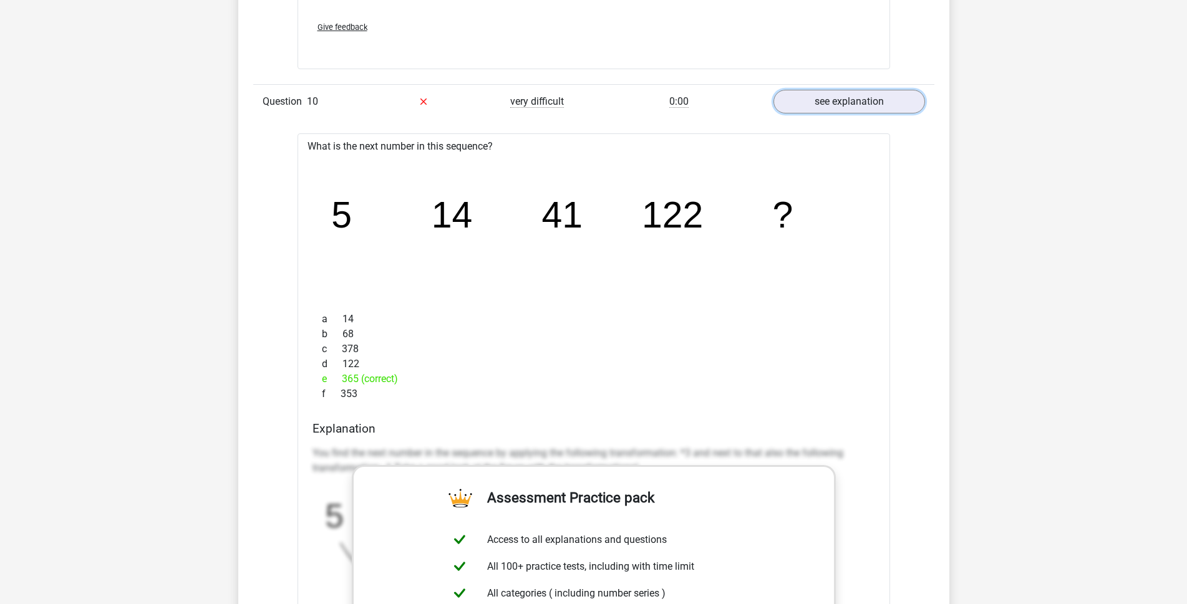
scroll to position [6549, 0]
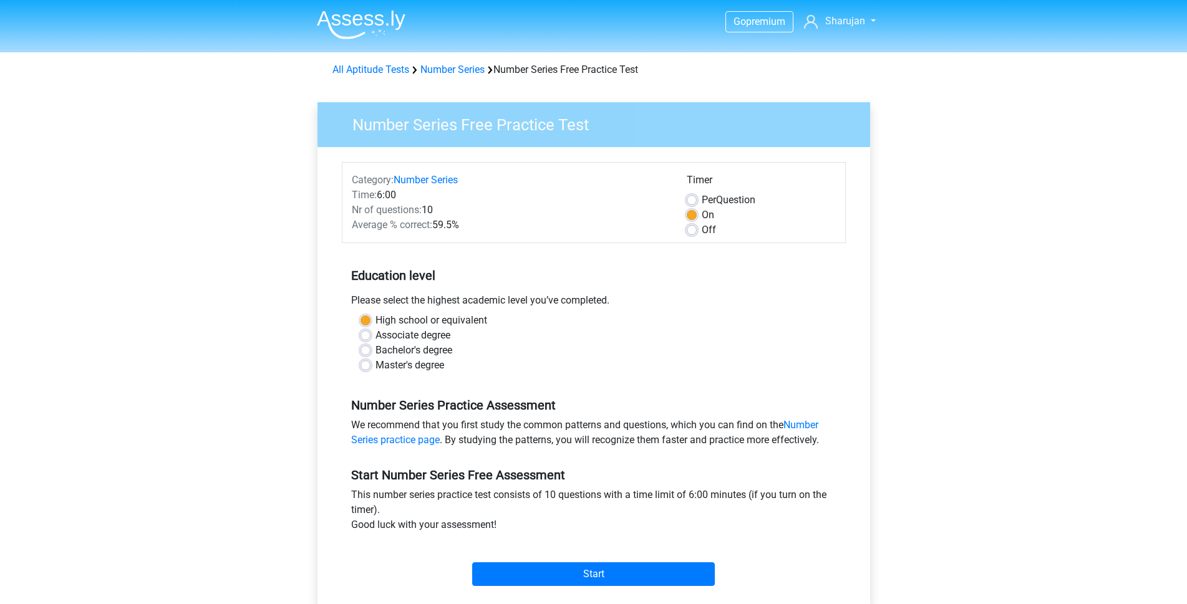
scroll to position [62, 0]
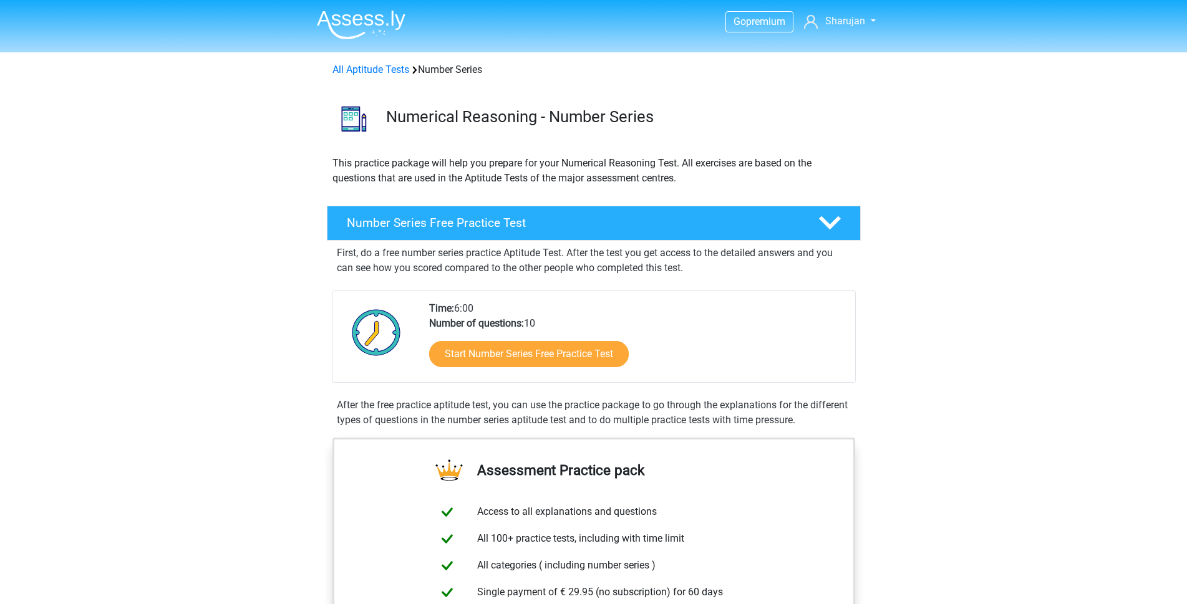
scroll to position [125, 0]
